Goal: Task Accomplishment & Management: Use online tool/utility

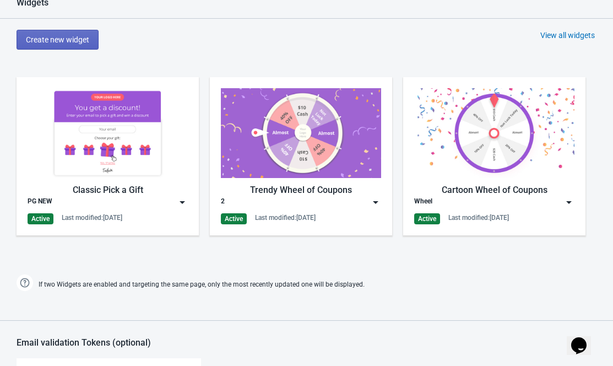
scroll to position [577, 0]
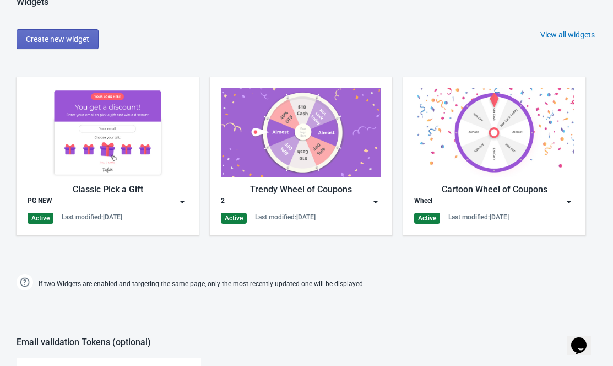
click at [77, 212] on div "Classic Pick a Gift PG NEW Active Last modified: [DATE]" at bounding box center [108, 156] width 160 height 136
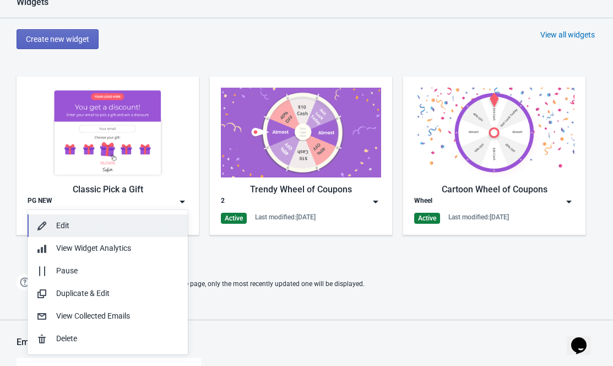
click at [109, 222] on div "Edit" at bounding box center [117, 226] width 123 height 12
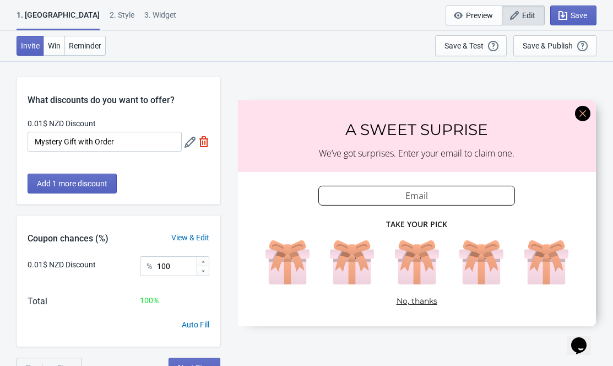
scroll to position [61, 0]
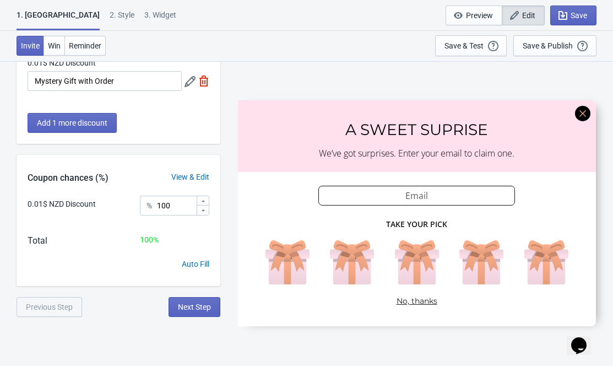
click at [144, 11] on div "3. Widget" at bounding box center [160, 18] width 32 height 19
select select "once"
select select "1"
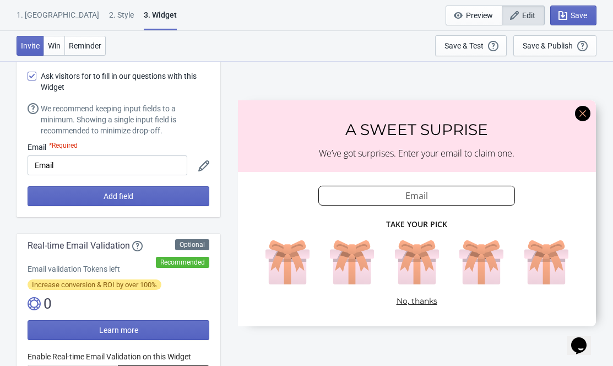
scroll to position [44, 0]
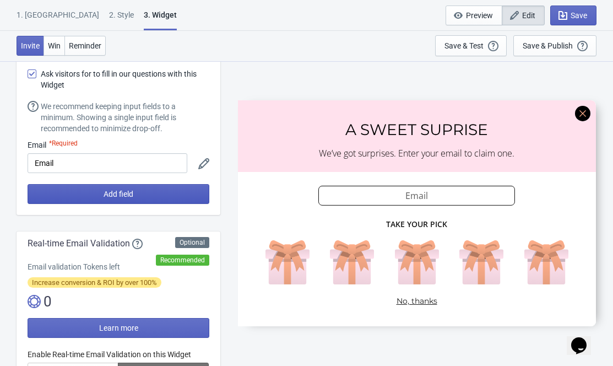
click at [112, 193] on span "Add field" at bounding box center [119, 194] width 30 height 9
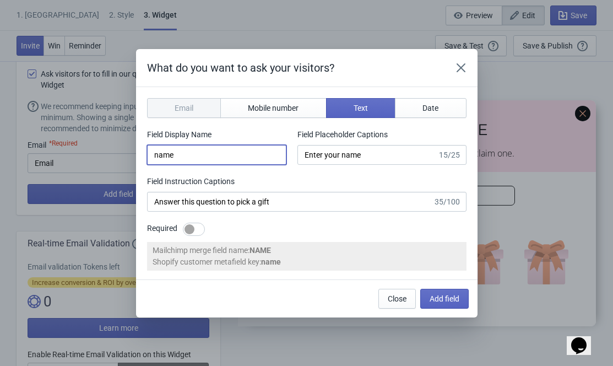
click at [201, 153] on input "name" at bounding box center [216, 155] width 139 height 20
click at [197, 223] on div at bounding box center [194, 229] width 22 height 13
checkbox input "true"
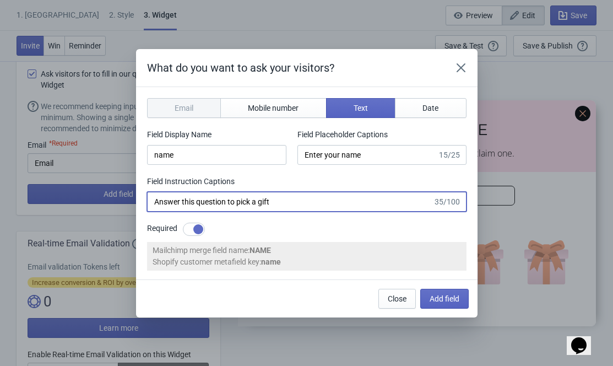
click at [312, 201] on input "Answer this question to pick a gift" at bounding box center [290, 202] width 286 height 20
click at [447, 295] on div "Close Add field" at bounding box center [421, 296] width 95 height 24
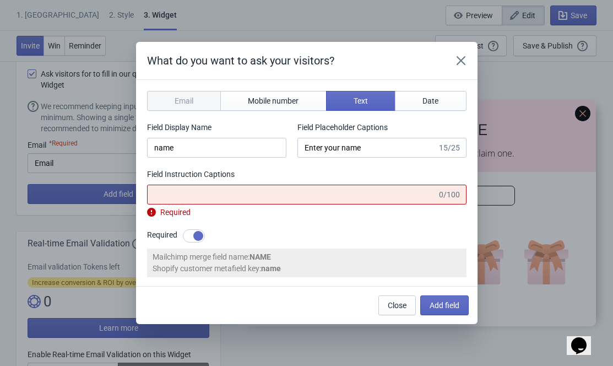
click at [425, 252] on div "Mailchimp merge field name: NAME" at bounding box center [307, 257] width 309 height 12
click at [301, 181] on div "Field Instruction Captions" at bounding box center [307, 176] width 320 height 14
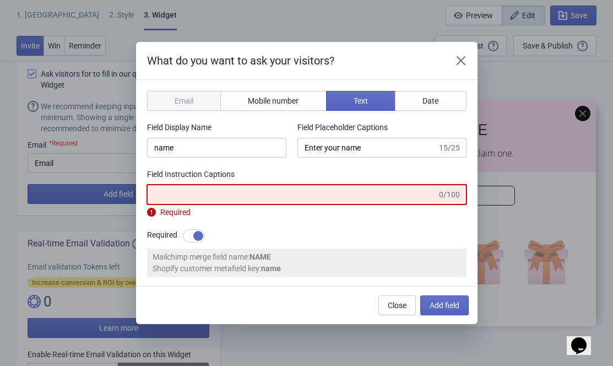
click at [351, 192] on input "Field Instruction Captions" at bounding box center [292, 195] width 290 height 20
type input "Answer this question to pick a gift"
click at [445, 306] on button "Add field" at bounding box center [444, 305] width 48 height 20
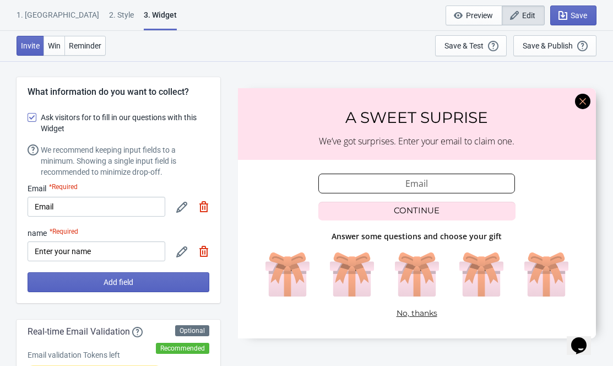
click at [180, 250] on icon at bounding box center [181, 251] width 11 height 11
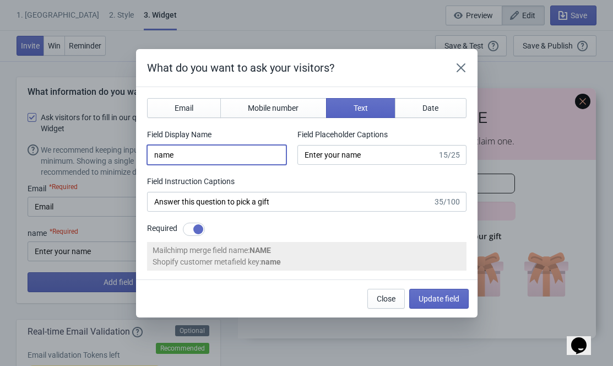
click at [159, 154] on input "name" at bounding box center [216, 155] width 139 height 20
type input "Name"
click at [199, 226] on div at bounding box center [198, 229] width 10 height 10
click at [199, 226] on div at bounding box center [194, 229] width 22 height 13
checkbox input "true"
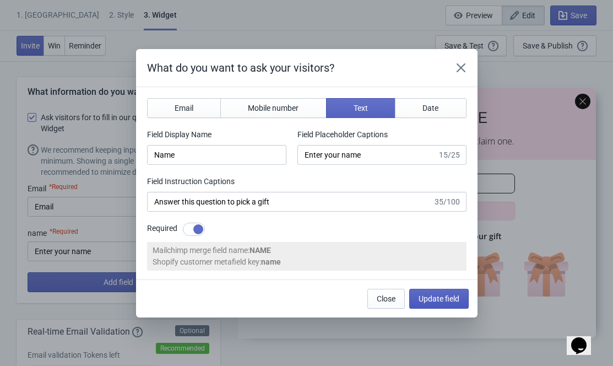
click at [428, 296] on span "Update field" at bounding box center [439, 298] width 41 height 9
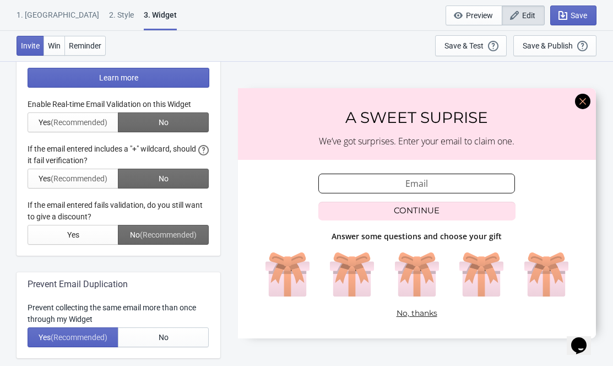
scroll to position [25, 0]
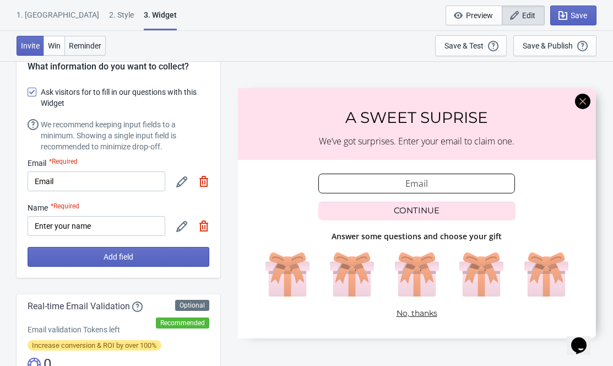
click at [85, 45] on span "Reminder" at bounding box center [85, 45] width 33 height 9
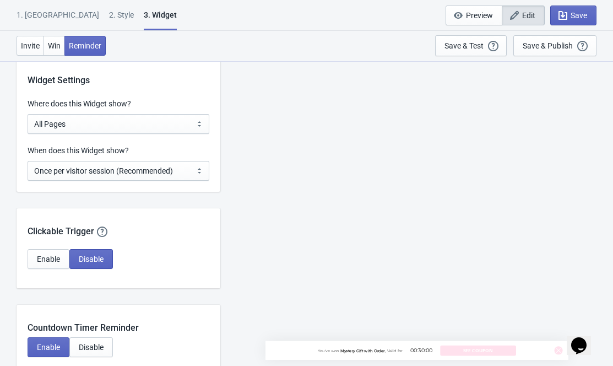
scroll to position [864, 0]
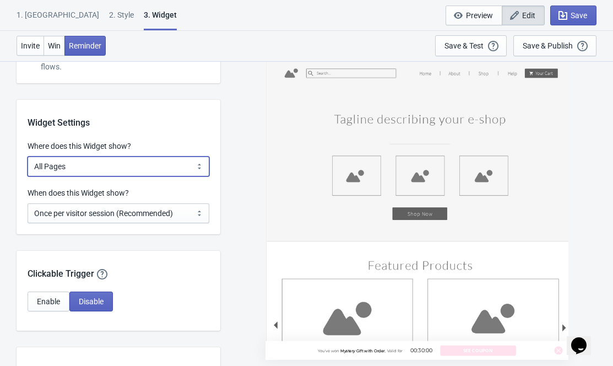
click at [92, 161] on select "All Pages All Product Pages All Blog Pages All Static Pages Specific Product(s)…" at bounding box center [119, 166] width 182 height 20
click at [92, 166] on select "All Pages All Product Pages All Blog Pages All Static Pages Specific Product(s)…" at bounding box center [119, 166] width 182 height 20
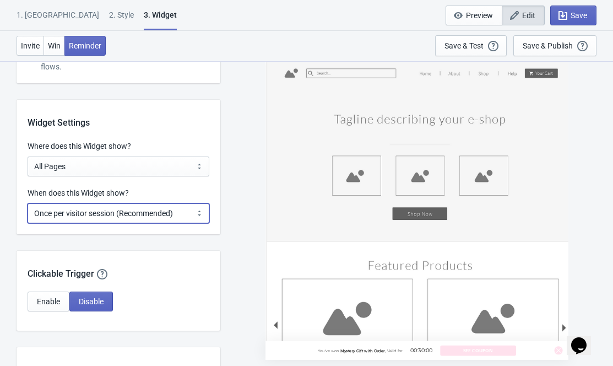
click at [91, 215] on select "Every new visit of page Once every period of time Once per visitor session (Rec…" at bounding box center [119, 213] width 182 height 20
click at [28, 203] on select "Every new visit of page Once every period of time Once per visitor session (Rec…" at bounding box center [119, 213] width 182 height 20
click at [92, 207] on select "Every new visit of page Once every period of time Once per visitor session (Rec…" at bounding box center [119, 213] width 182 height 20
click at [28, 203] on select "Every new visit of page Once every period of time Once per visitor session (Rec…" at bounding box center [119, 213] width 182 height 20
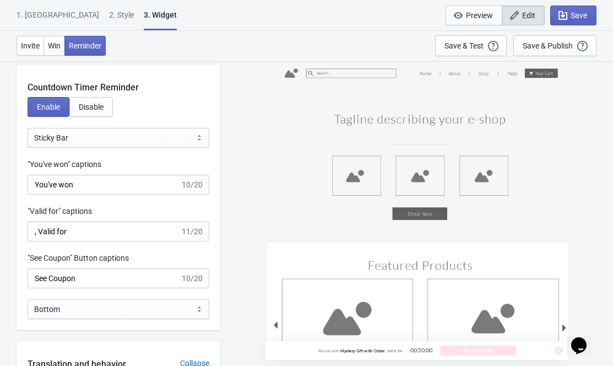
scroll to position [1144, 0]
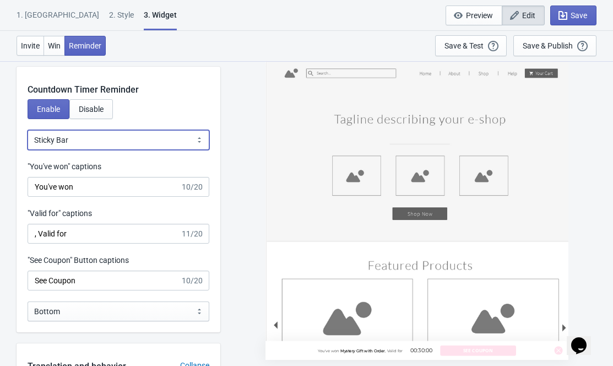
click at [122, 149] on select "Bubble Sticky Bar" at bounding box center [119, 140] width 182 height 20
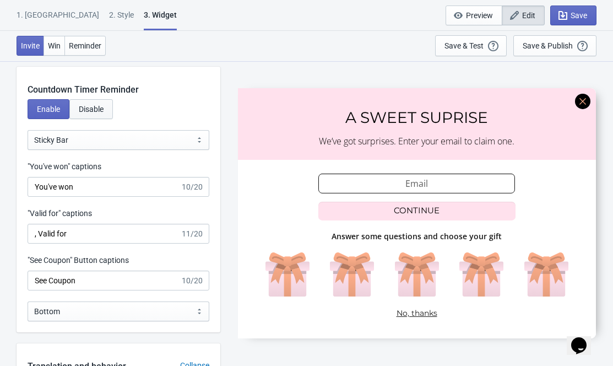
click at [105, 116] on button "Disable" at bounding box center [91, 109] width 44 height 20
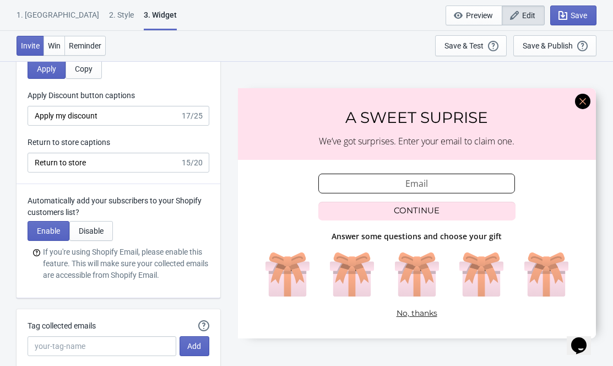
scroll to position [2258, 0]
click at [102, 228] on span "Disable" at bounding box center [91, 230] width 25 height 9
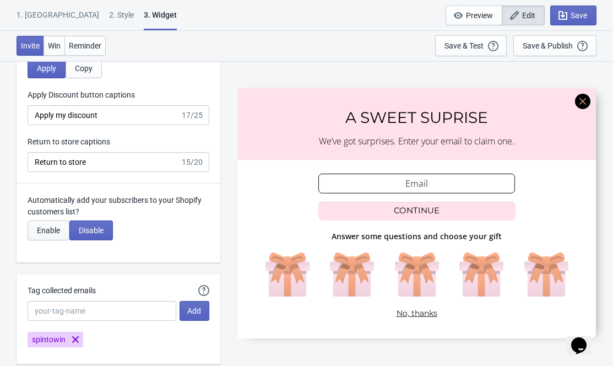
click at [59, 228] on span "Enable" at bounding box center [48, 230] width 23 height 9
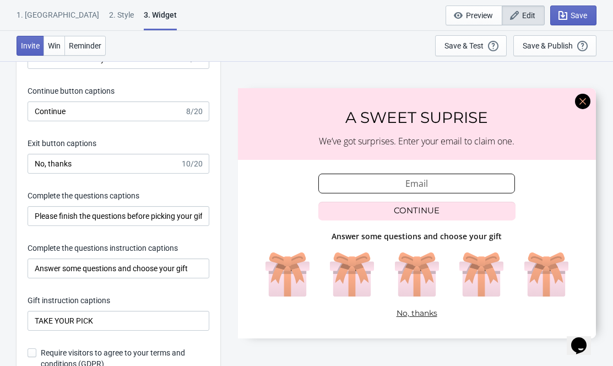
scroll to position [1679, 0]
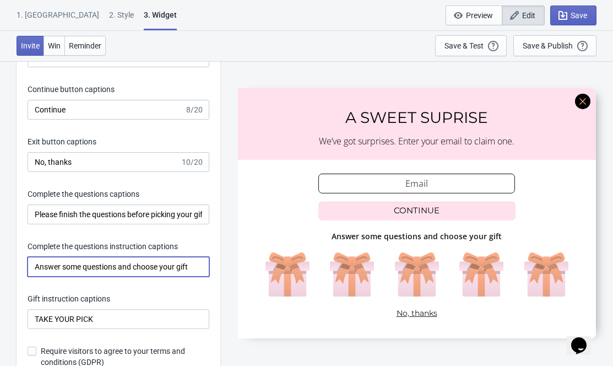
click at [75, 267] on input "Answer some questions and choose your gift" at bounding box center [119, 267] width 182 height 20
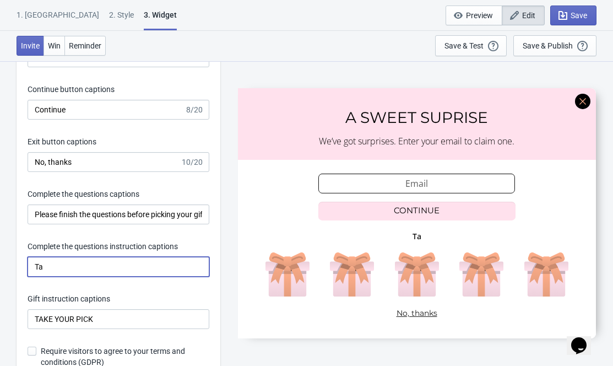
type input "T"
type input "Good luck!"
click at [98, 233] on div "Invitation title captions A SWEET SUPRISE 15/25 Delay before showing Widget Yes…" at bounding box center [119, 71] width 204 height 627
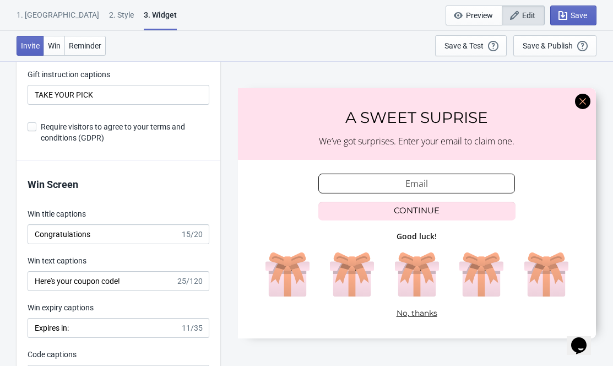
scroll to position [1904, 0]
click at [567, 12] on icon "button" at bounding box center [563, 15] width 11 height 11
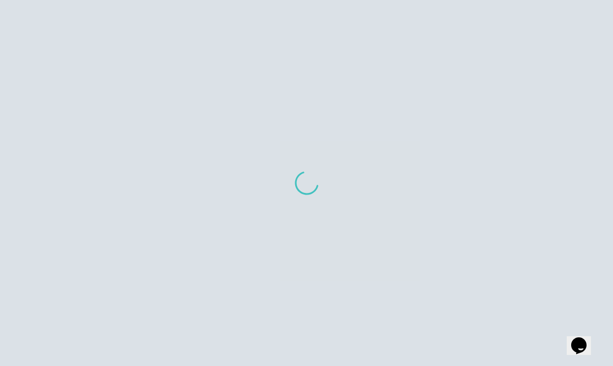
scroll to position [892, 0]
